Goal: Find specific page/section: Find specific page/section

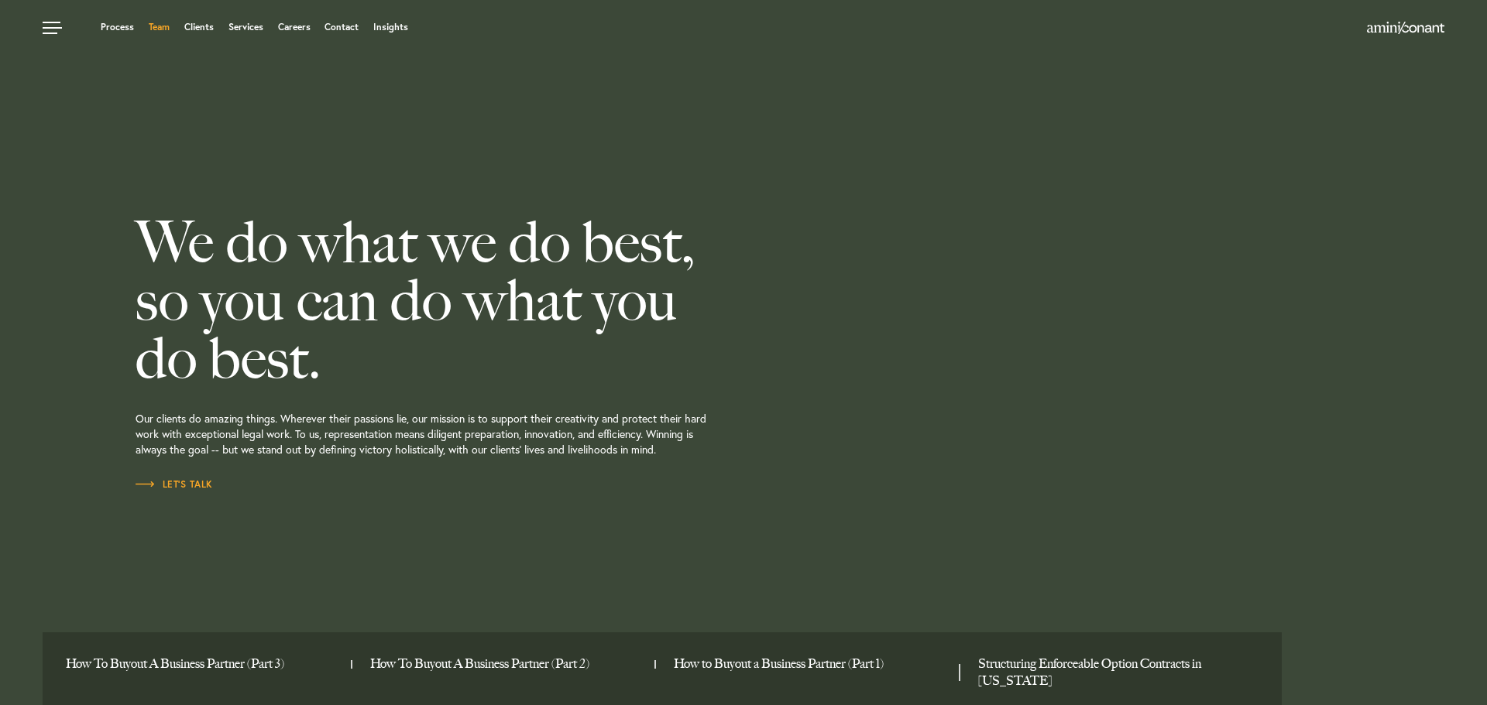
click at [163, 27] on link "Team" at bounding box center [159, 26] width 21 height 9
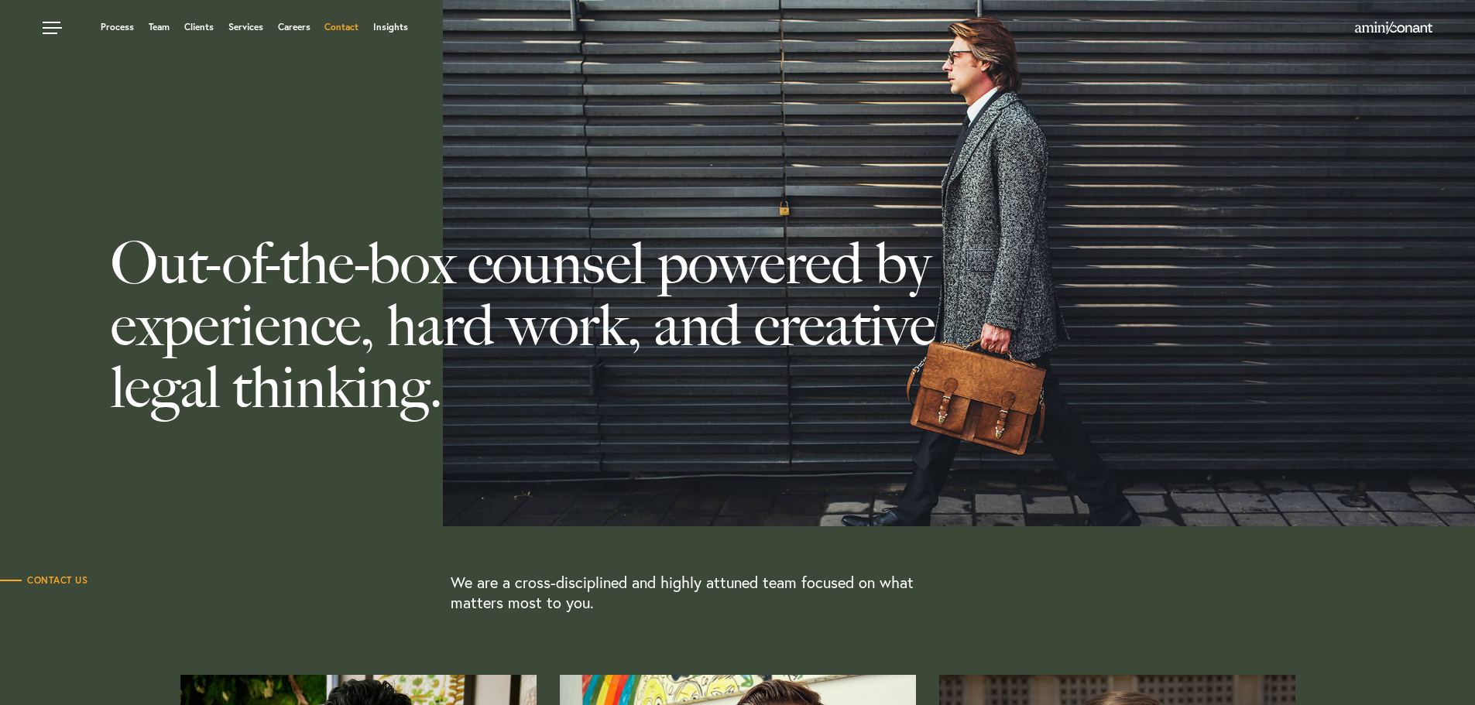
click at [341, 27] on link "Contact" at bounding box center [341, 26] width 34 height 9
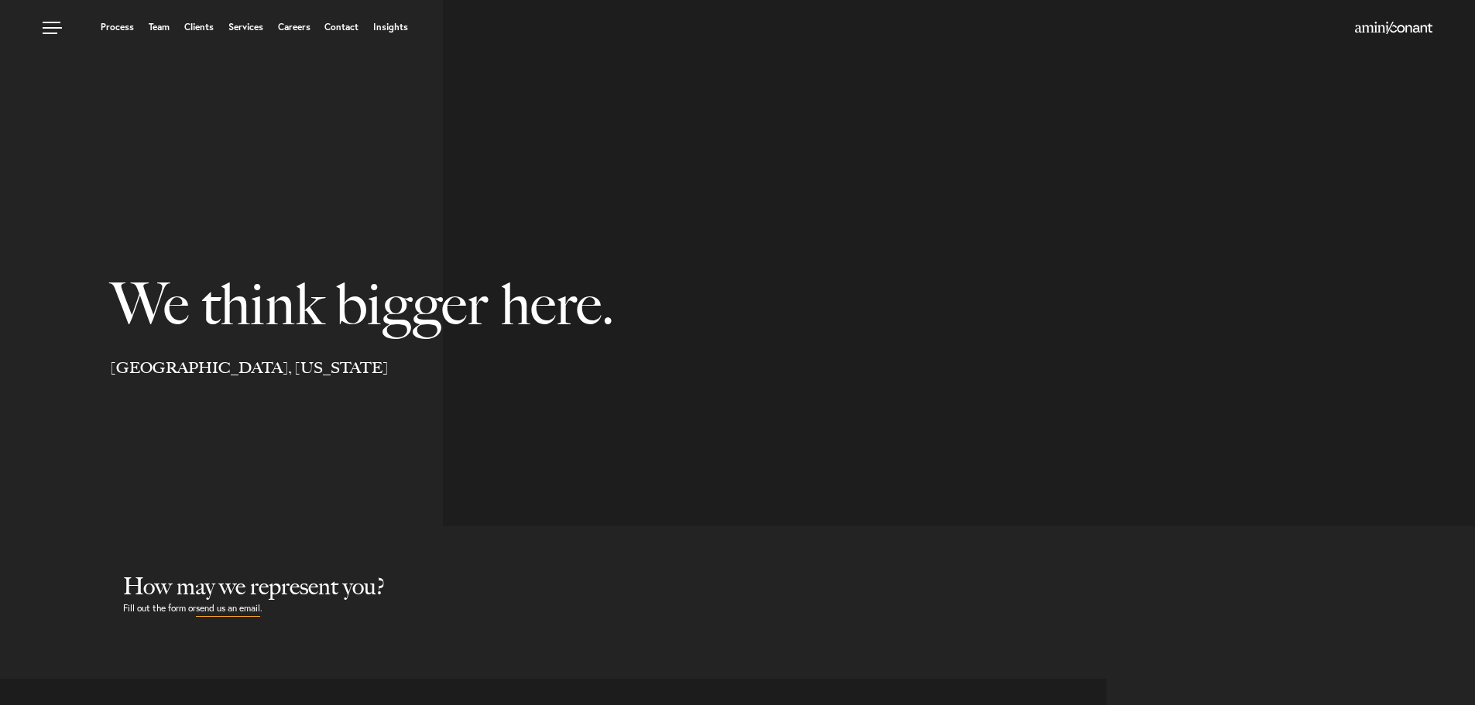
select select "Austin"
select select "Business and Civil Litigation"
select select "Austin"
select select "Business and Civil Litigation"
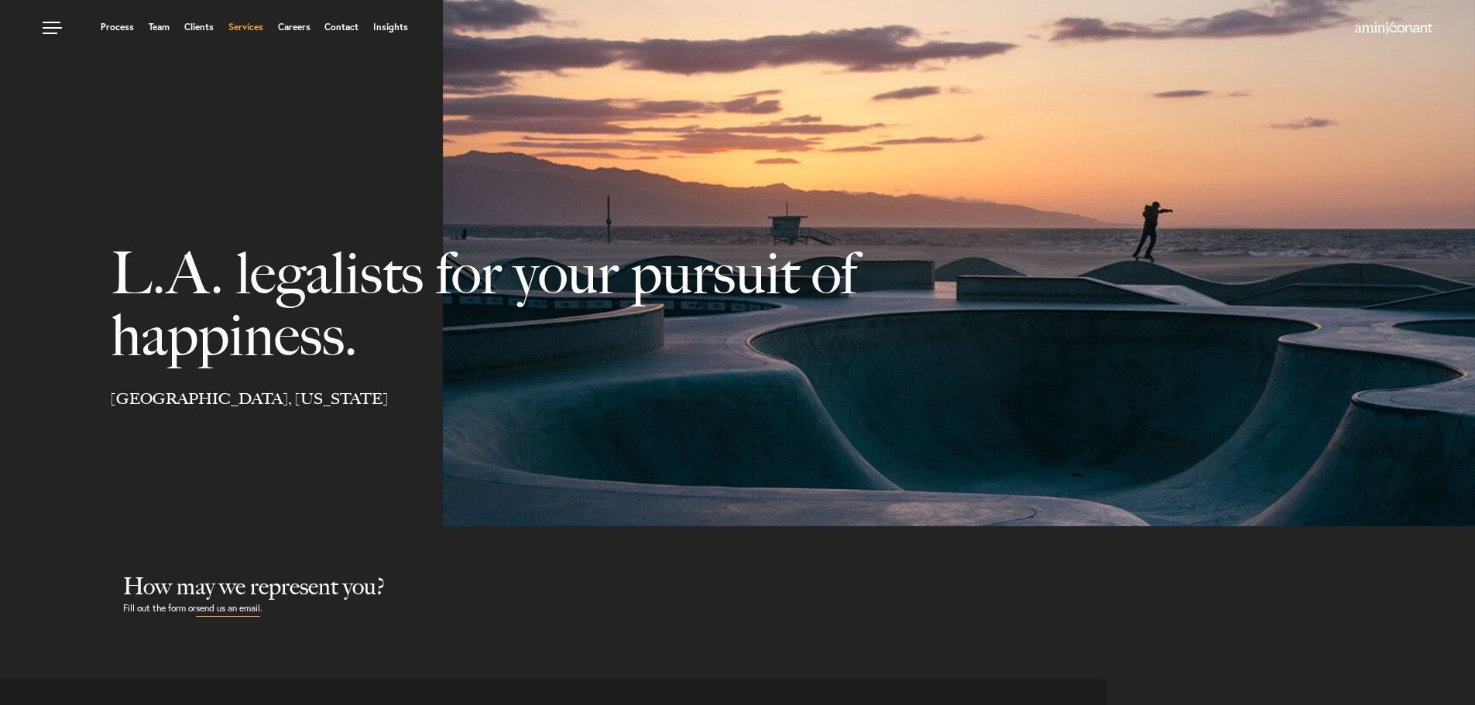
click at [244, 25] on link "Services" at bounding box center [245, 26] width 35 height 9
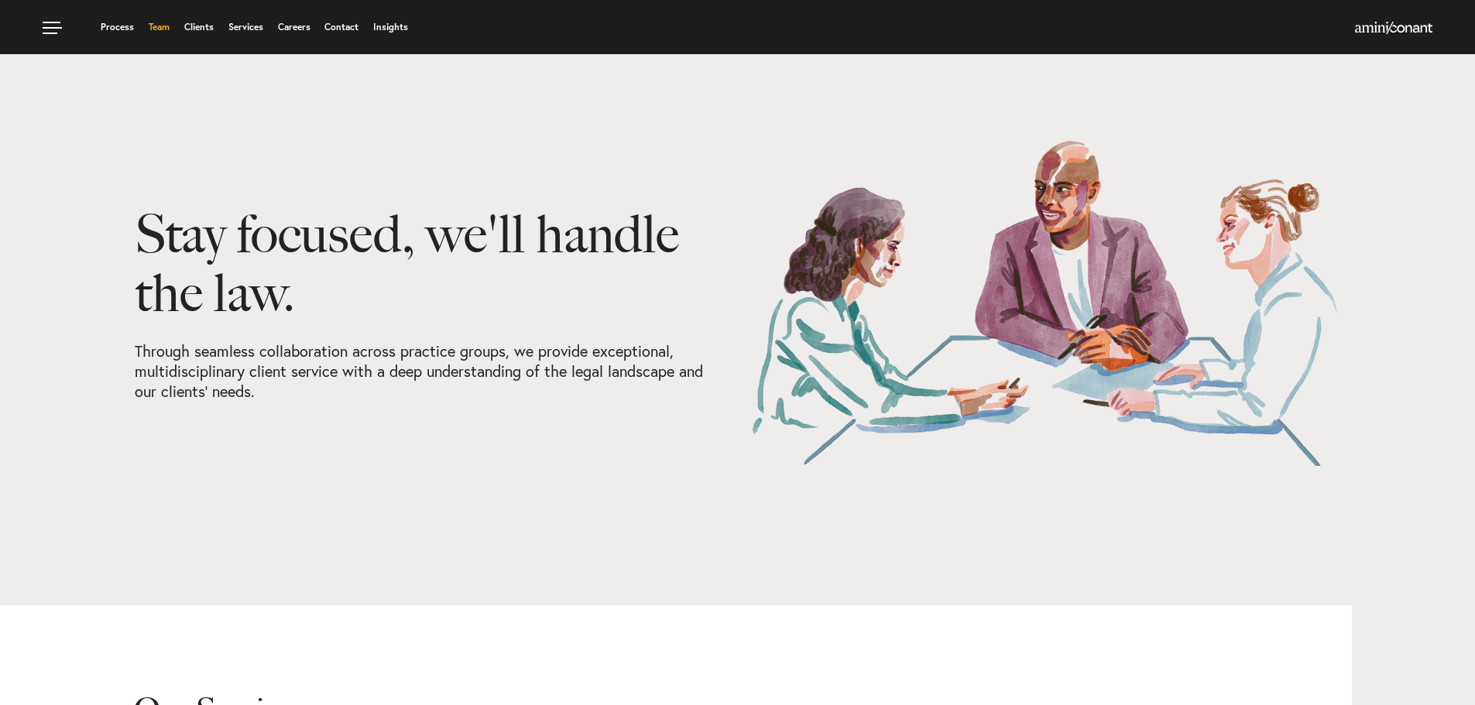
click at [156, 28] on link "Team" at bounding box center [159, 26] width 21 height 9
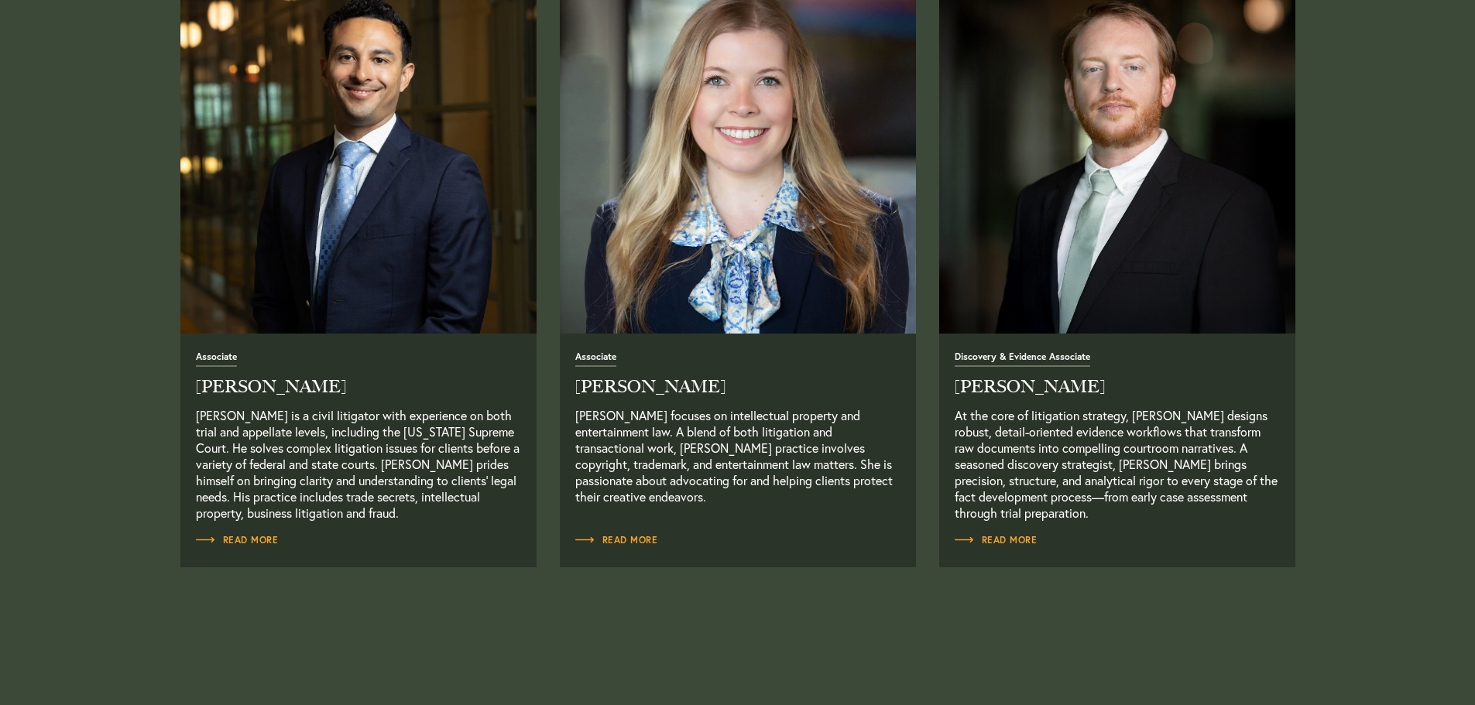
scroll to position [2013, 0]
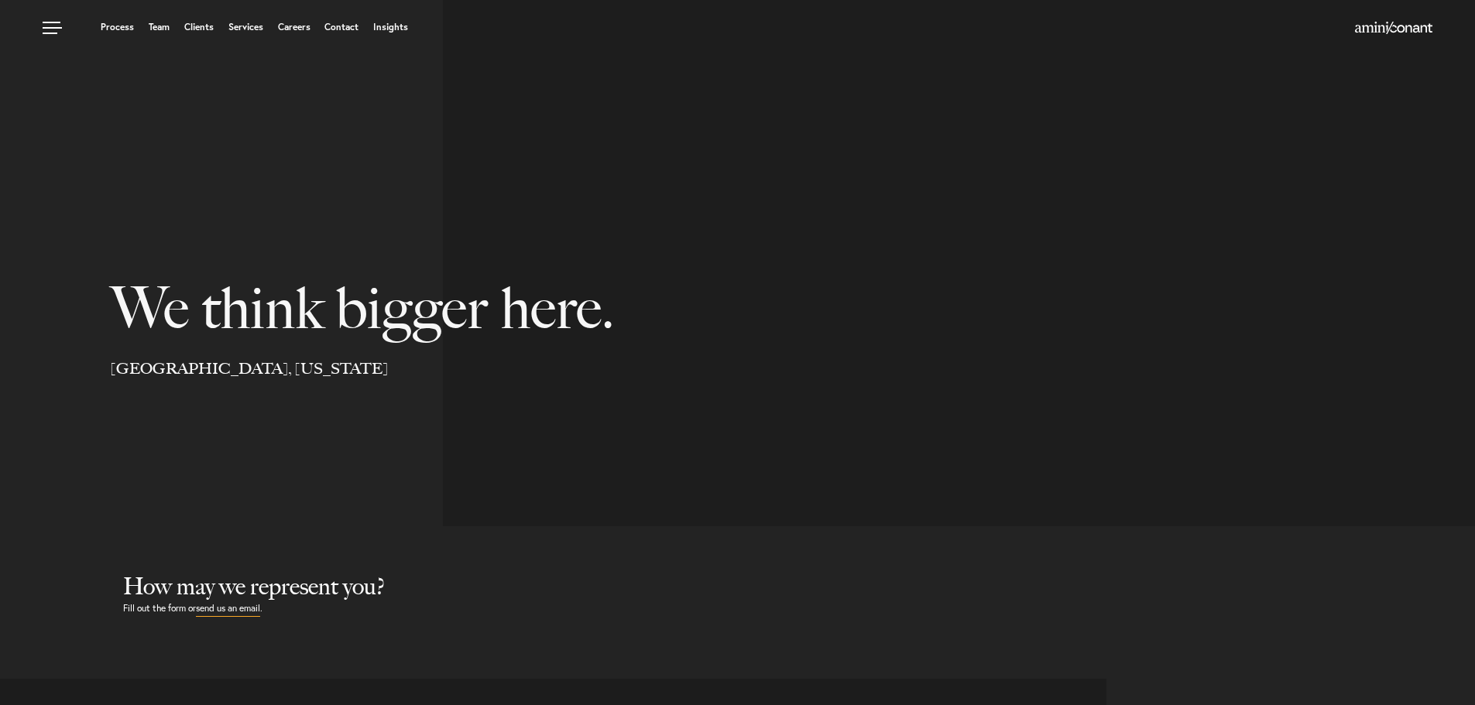
select select "Austin"
select select "Business and Civil Litigation"
